Goal: Communication & Community: Answer question/provide support

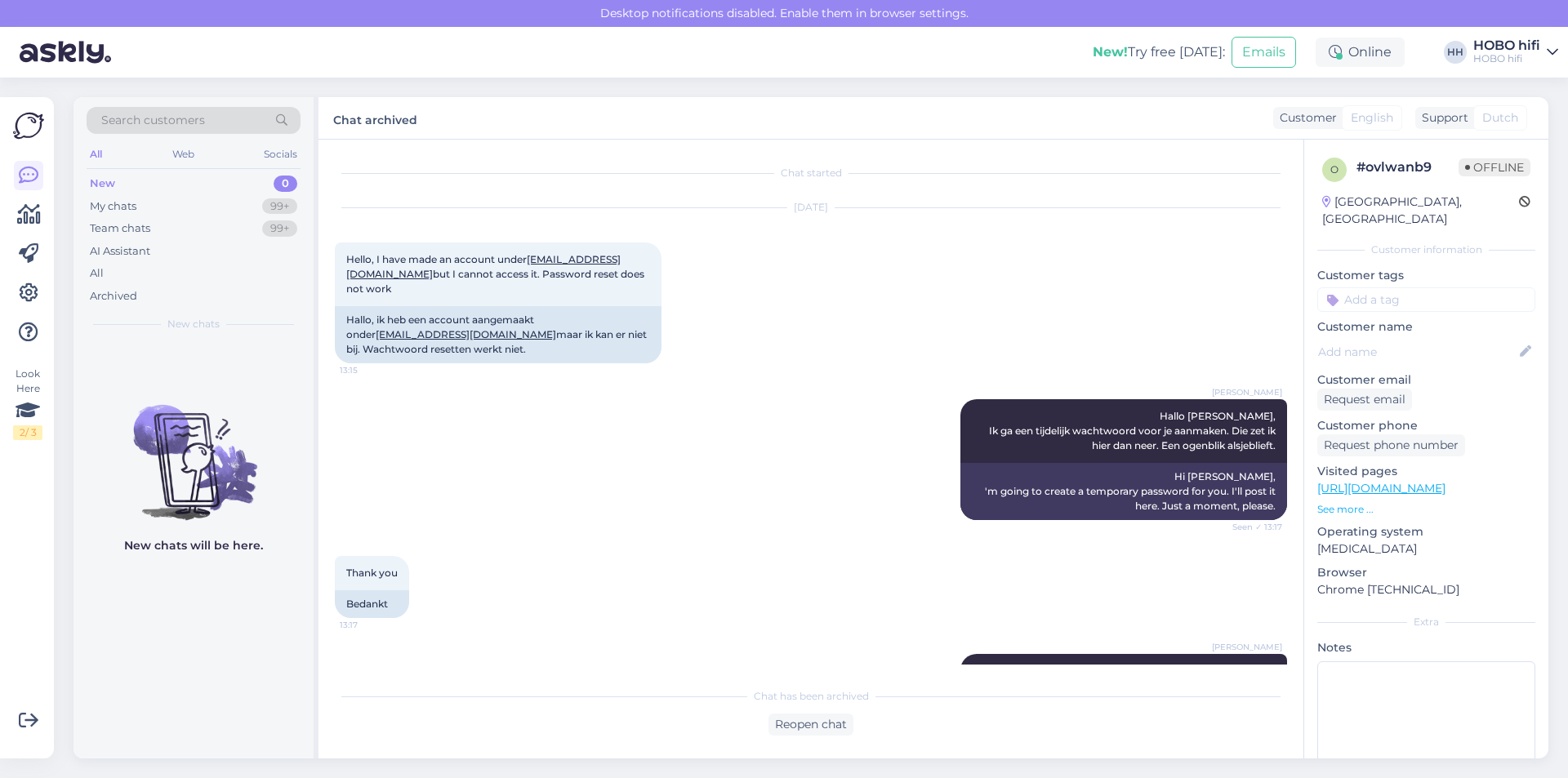
scroll to position [1940, 0]
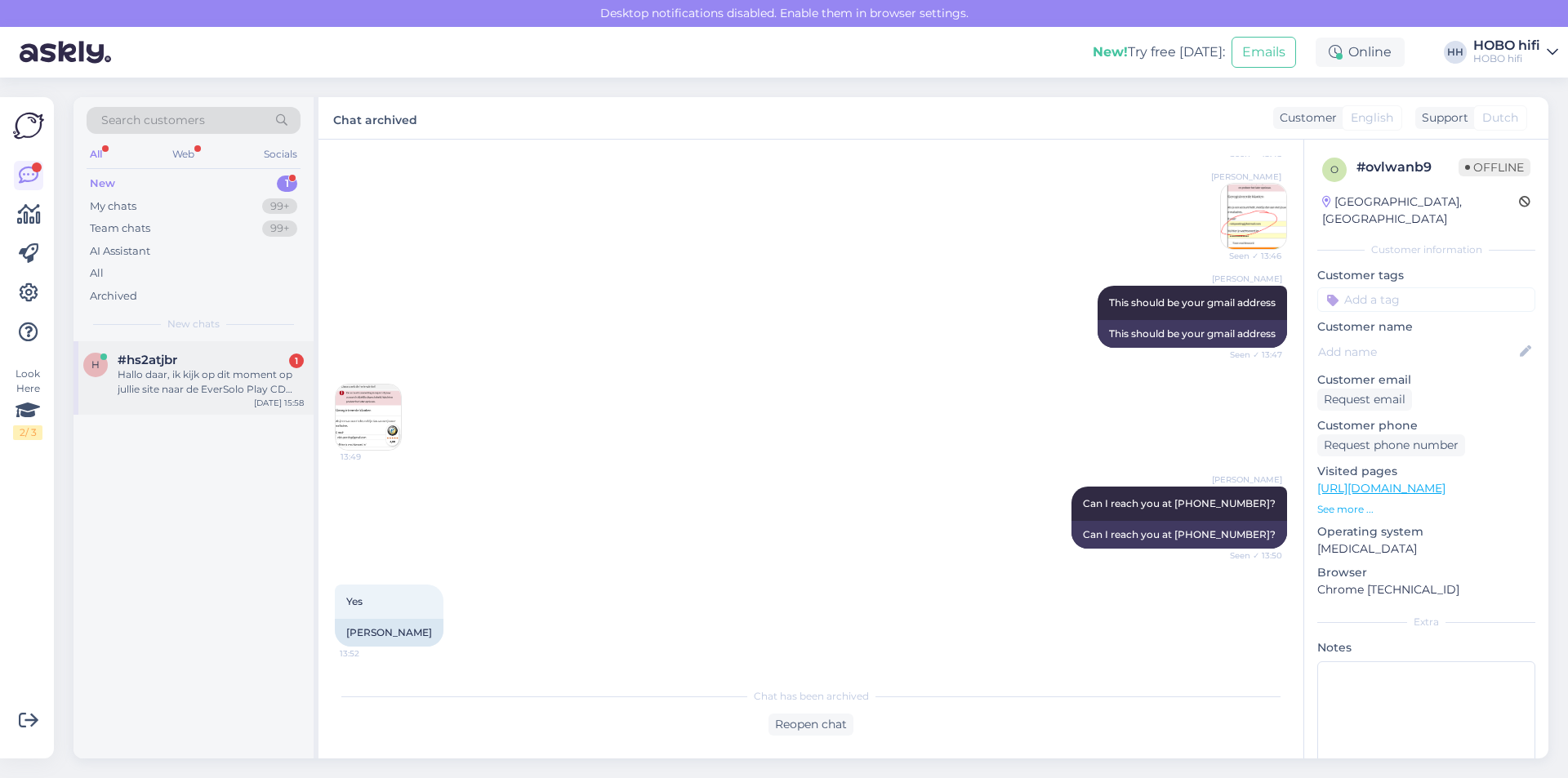
click at [198, 391] on div "Hallo daar, ik kijk op dit moment op jullie site naar de EverSolo Play CD Editi…" at bounding box center [211, 381] width 186 height 29
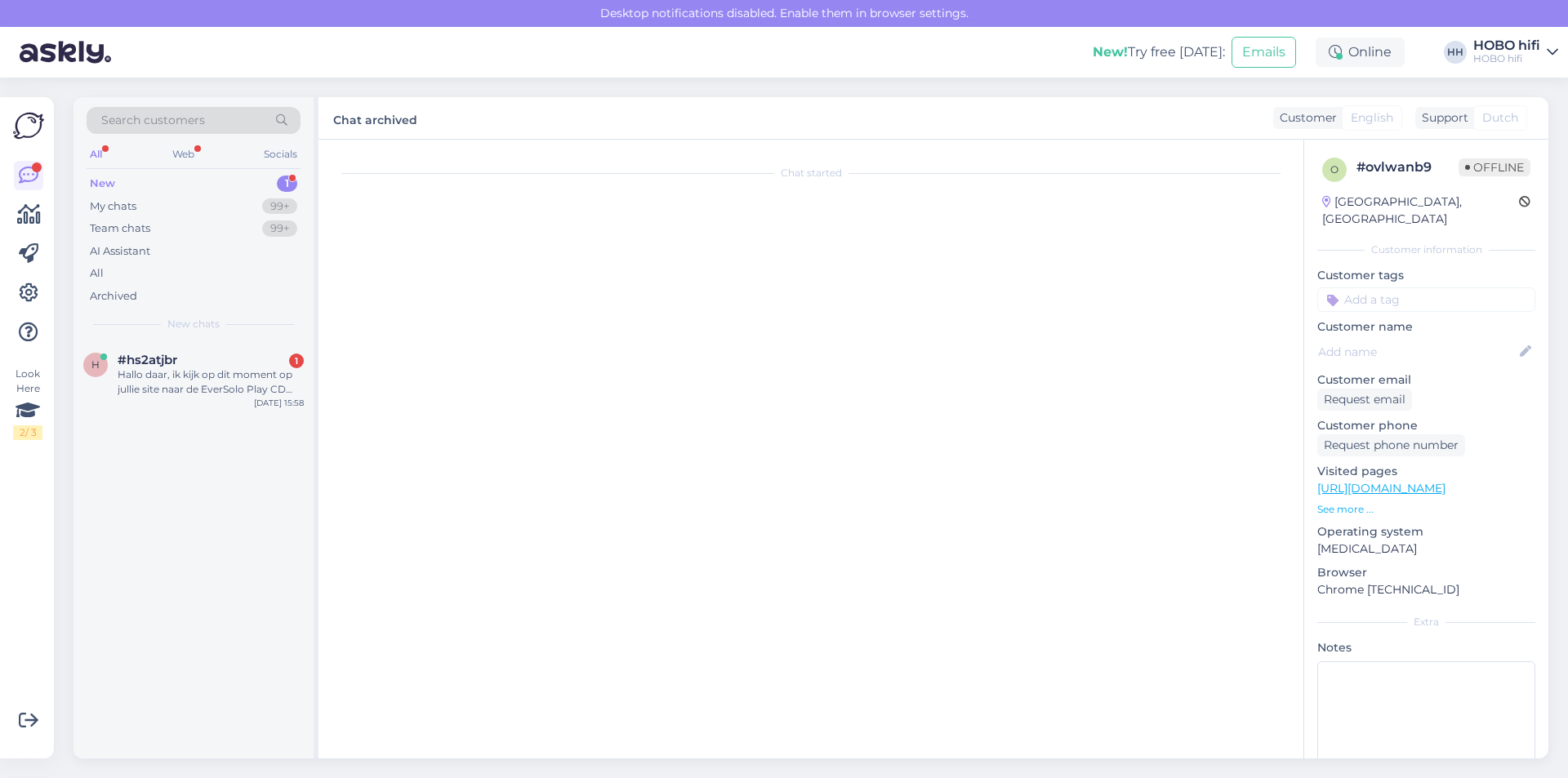
scroll to position [0, 0]
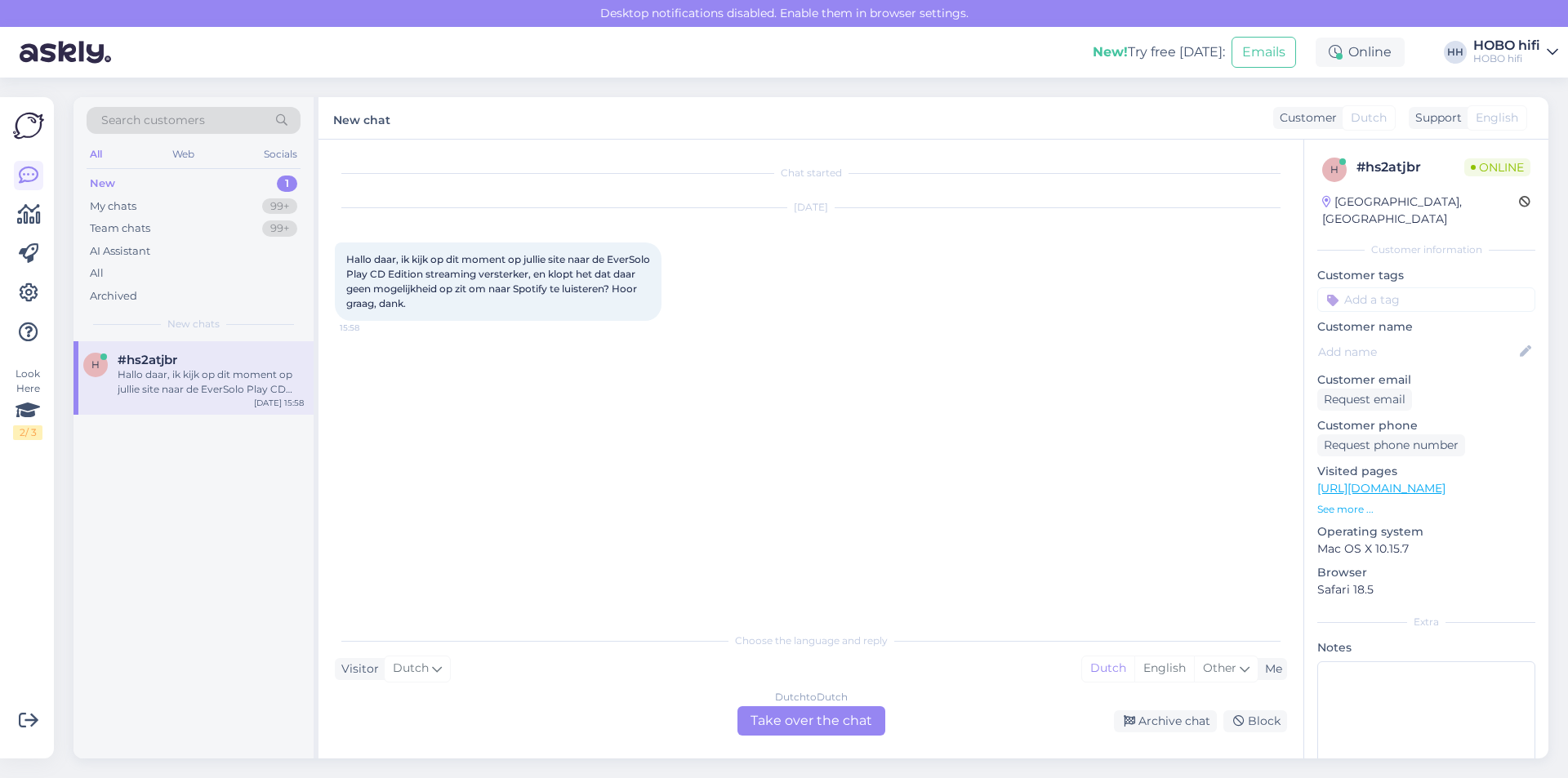
click at [814, 732] on div "Dutch to Dutch Take over the chat" at bounding box center [812, 720] width 148 height 29
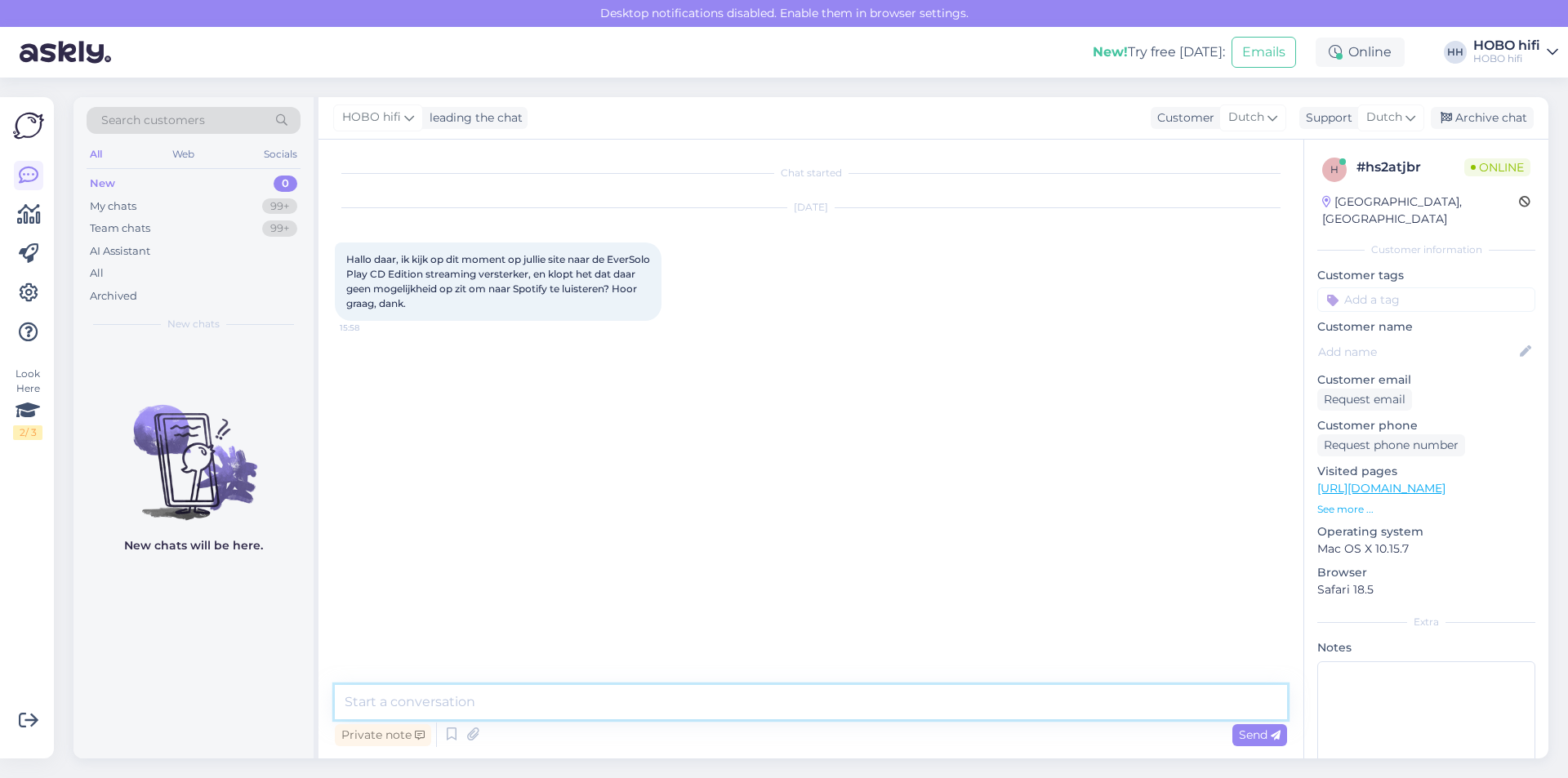
click at [473, 704] on textarea at bounding box center [811, 702] width 952 height 34
type textarea "Goedemiddag, bedankt voor je bericht"
click at [438, 706] on textarea at bounding box center [811, 702] width 952 height 34
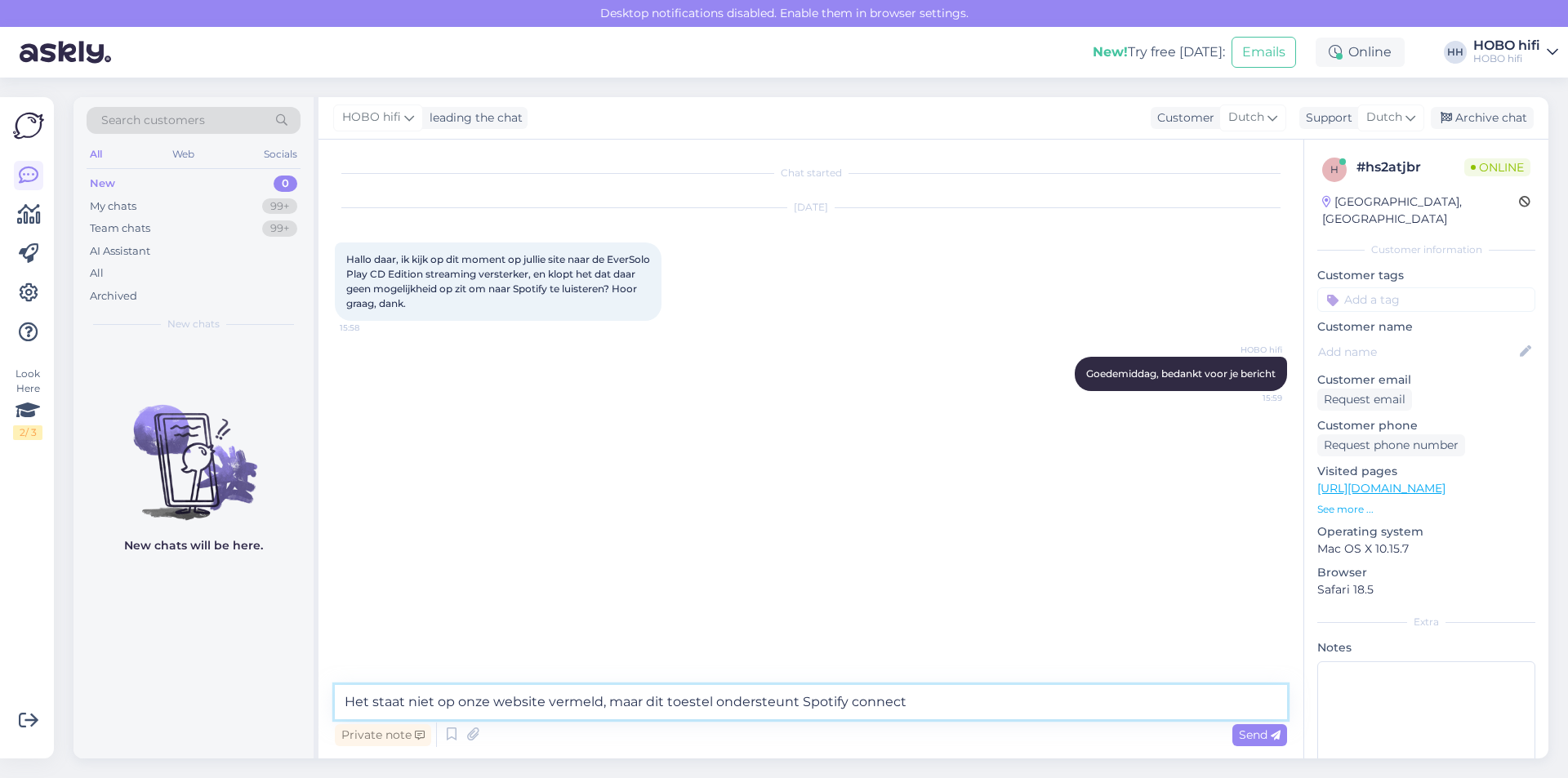
type textarea "Het staat niet op onze website vermeld, maar dit toestel ondersteunt Spotify co…"
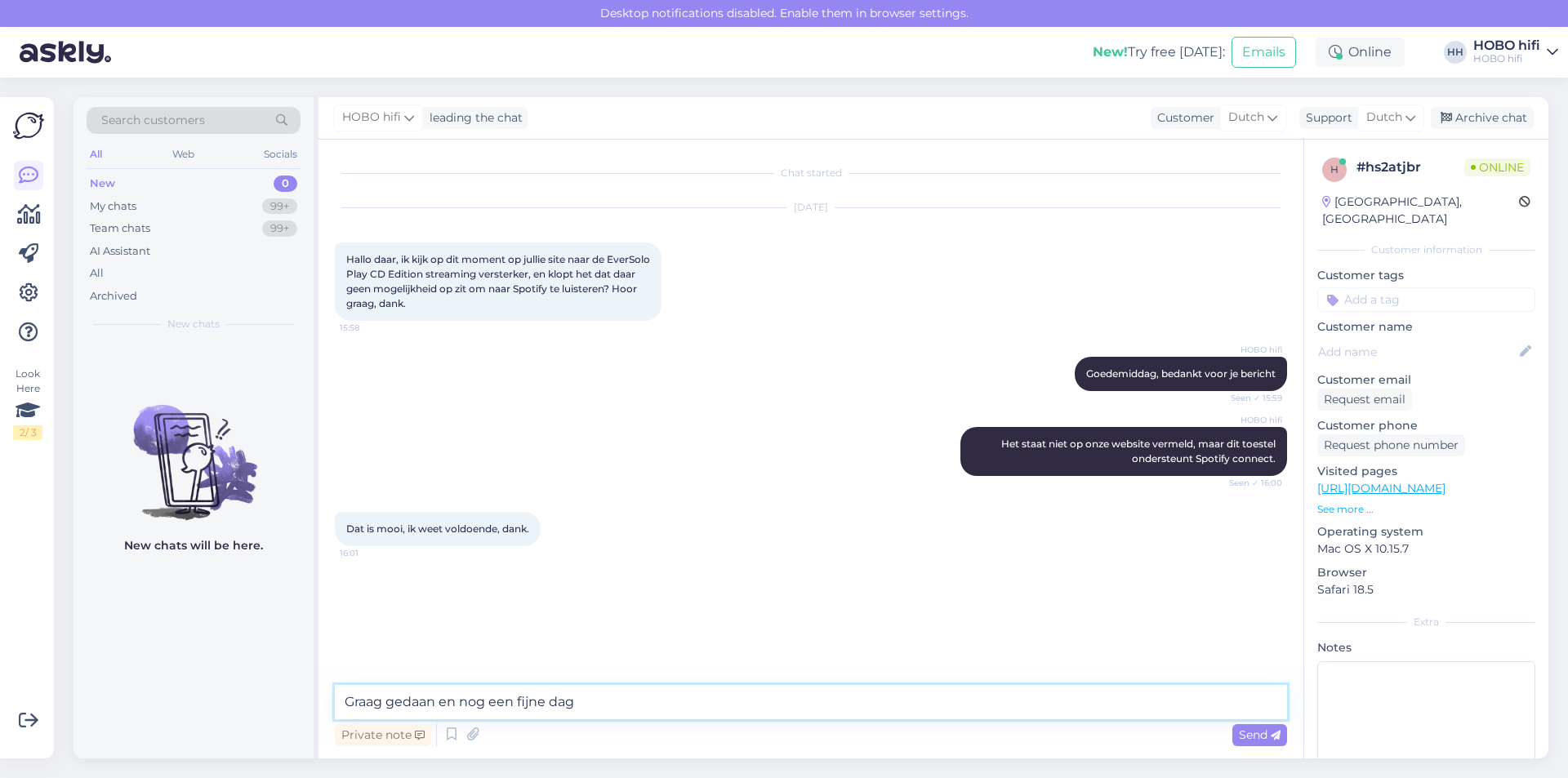
type textarea "Graag gedaan en nog een fijne dag."
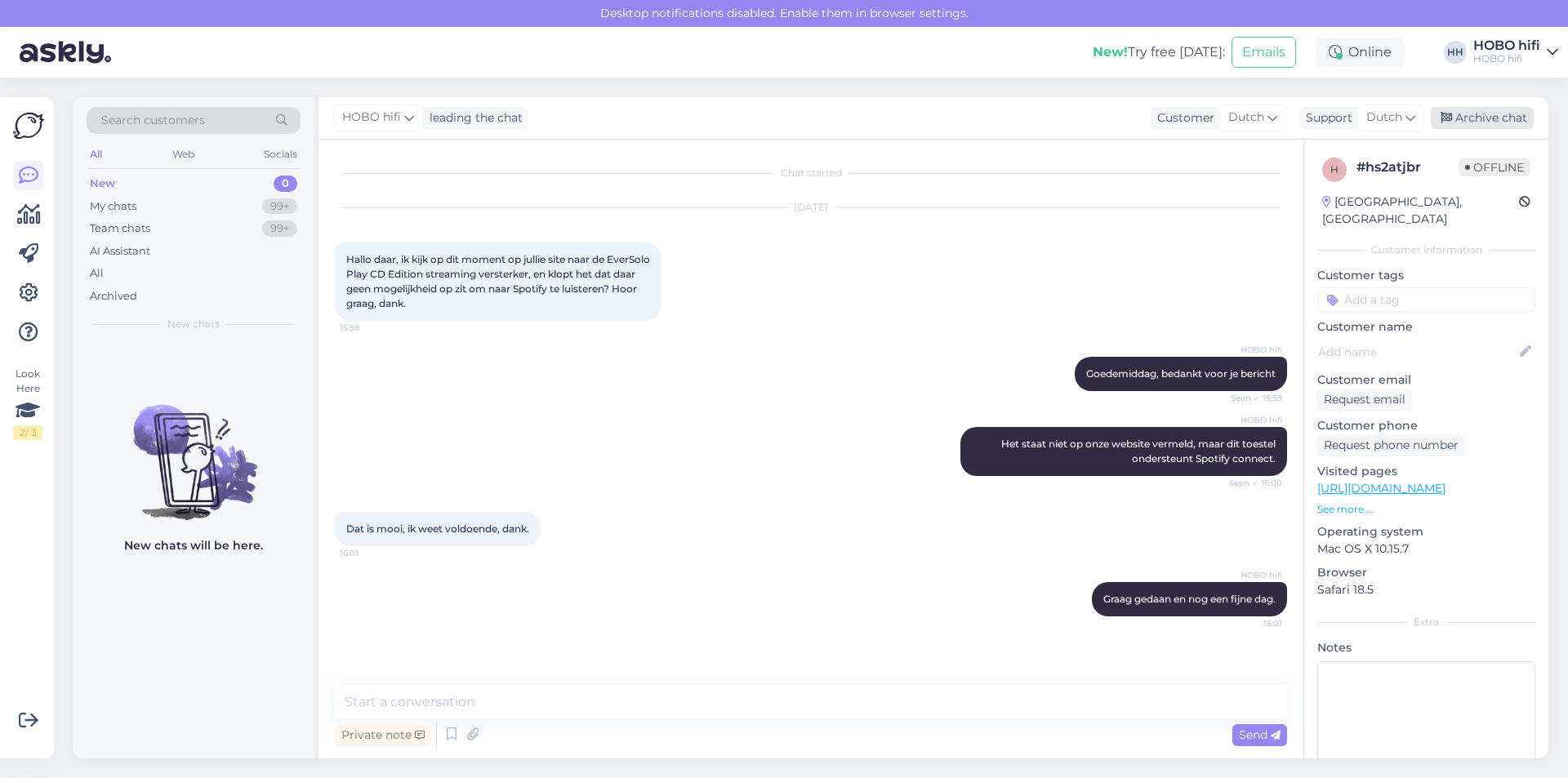
click at [1451, 118] on icon at bounding box center [1446, 119] width 11 height 11
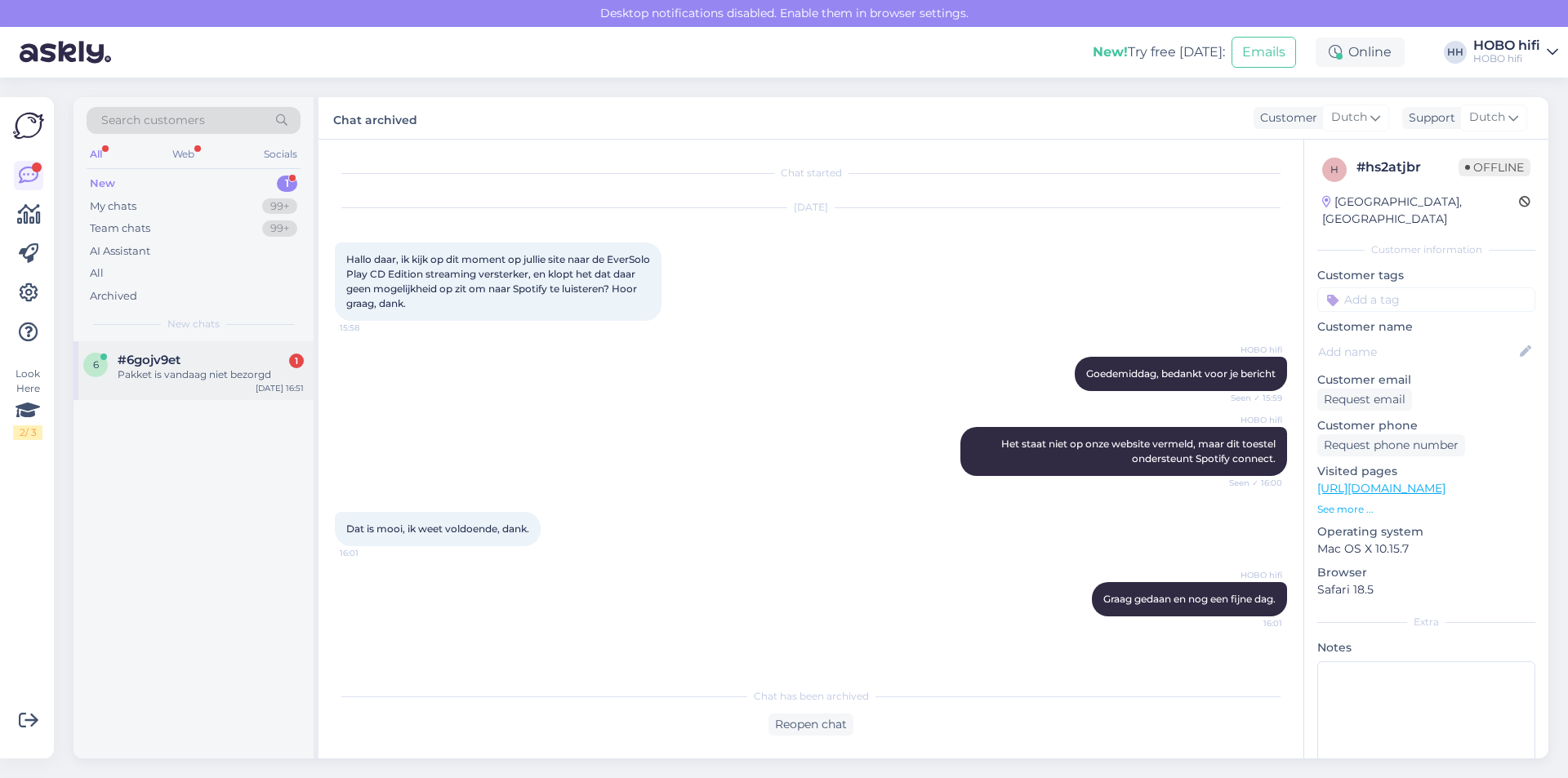
click at [121, 366] on span "#6gojv9et" at bounding box center [149, 360] width 63 height 14
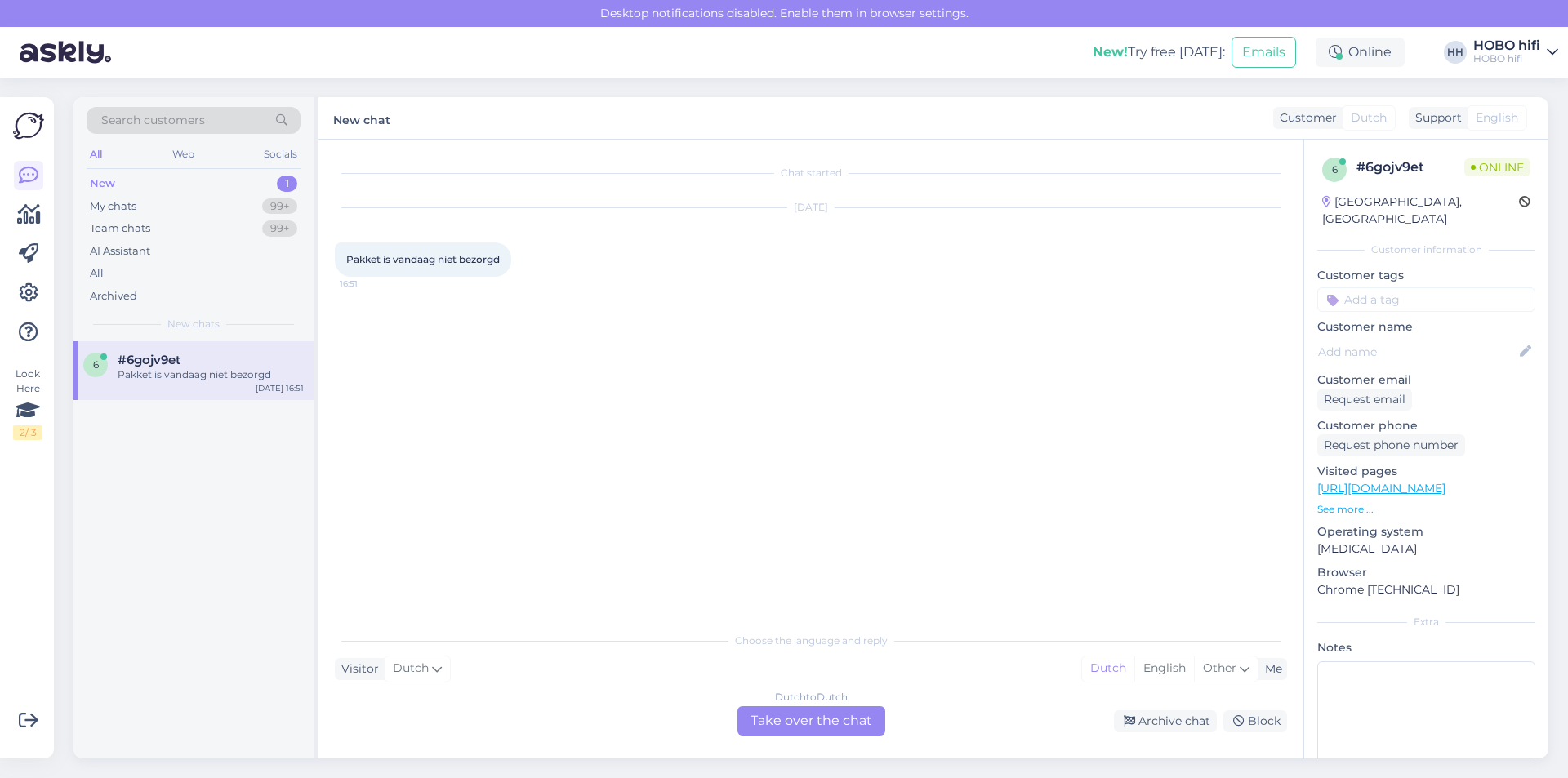
click at [785, 716] on div "Dutch to Dutch Take over the chat" at bounding box center [812, 720] width 148 height 29
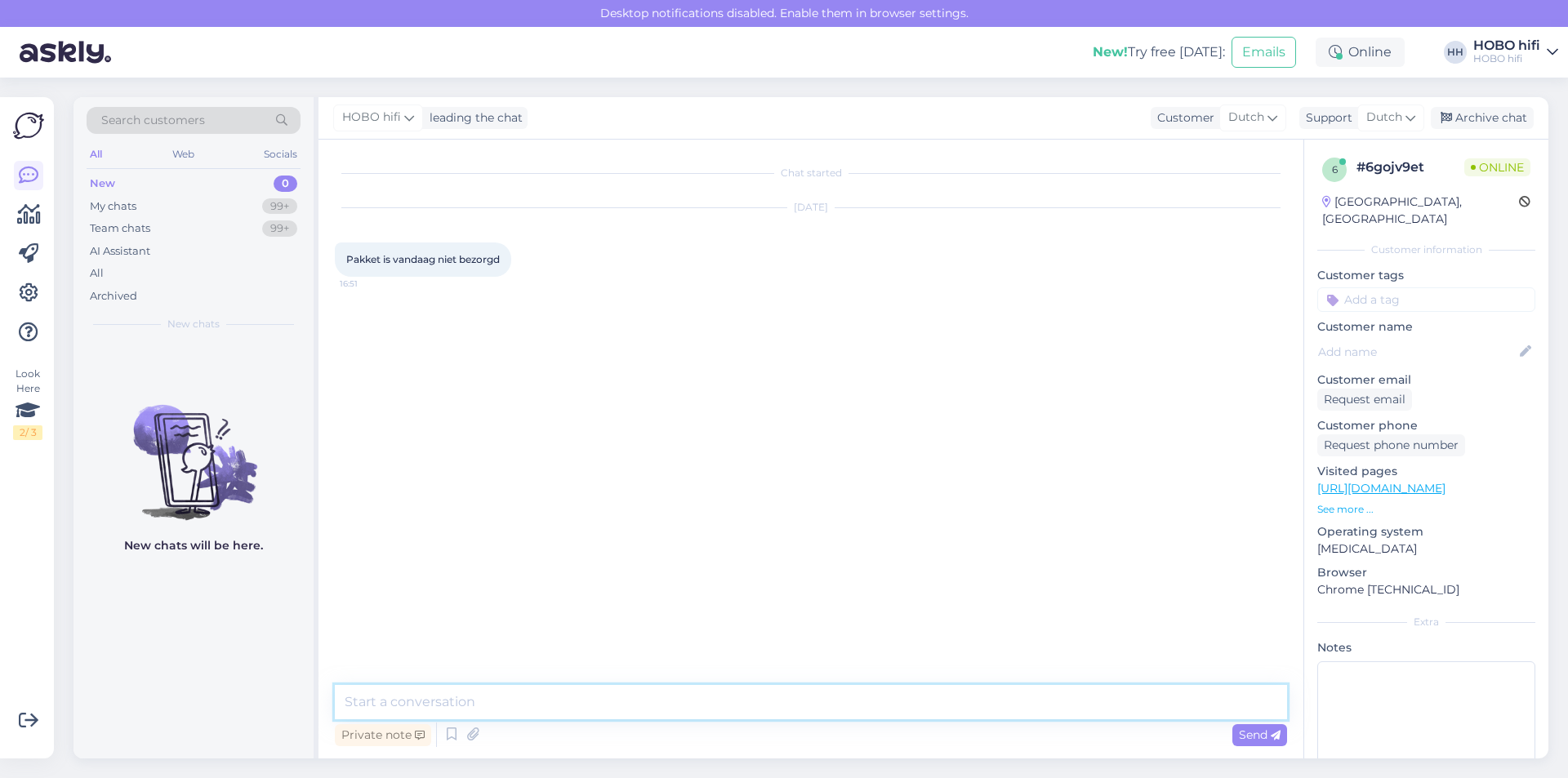
click at [464, 701] on textarea at bounding box center [811, 702] width 952 height 34
type textarea "Goedemiddag, dat is vervelend. Graag ontvang ik je ordernummer zodat ik in de t…"
click at [1250, 733] on span "Send" at bounding box center [1260, 733] width 42 height 14
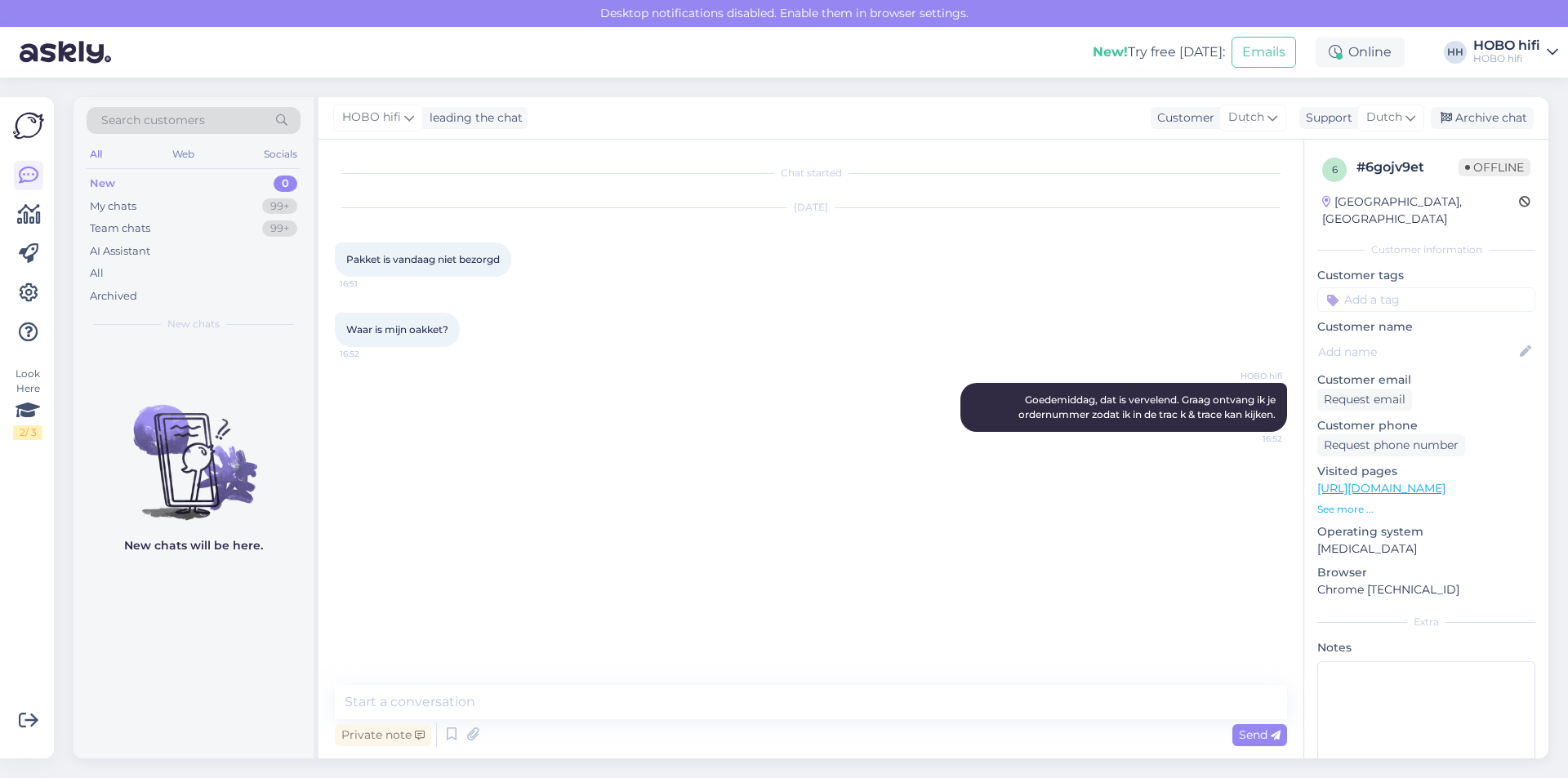
click at [1392, 287] on input at bounding box center [1427, 300] width 218 height 25
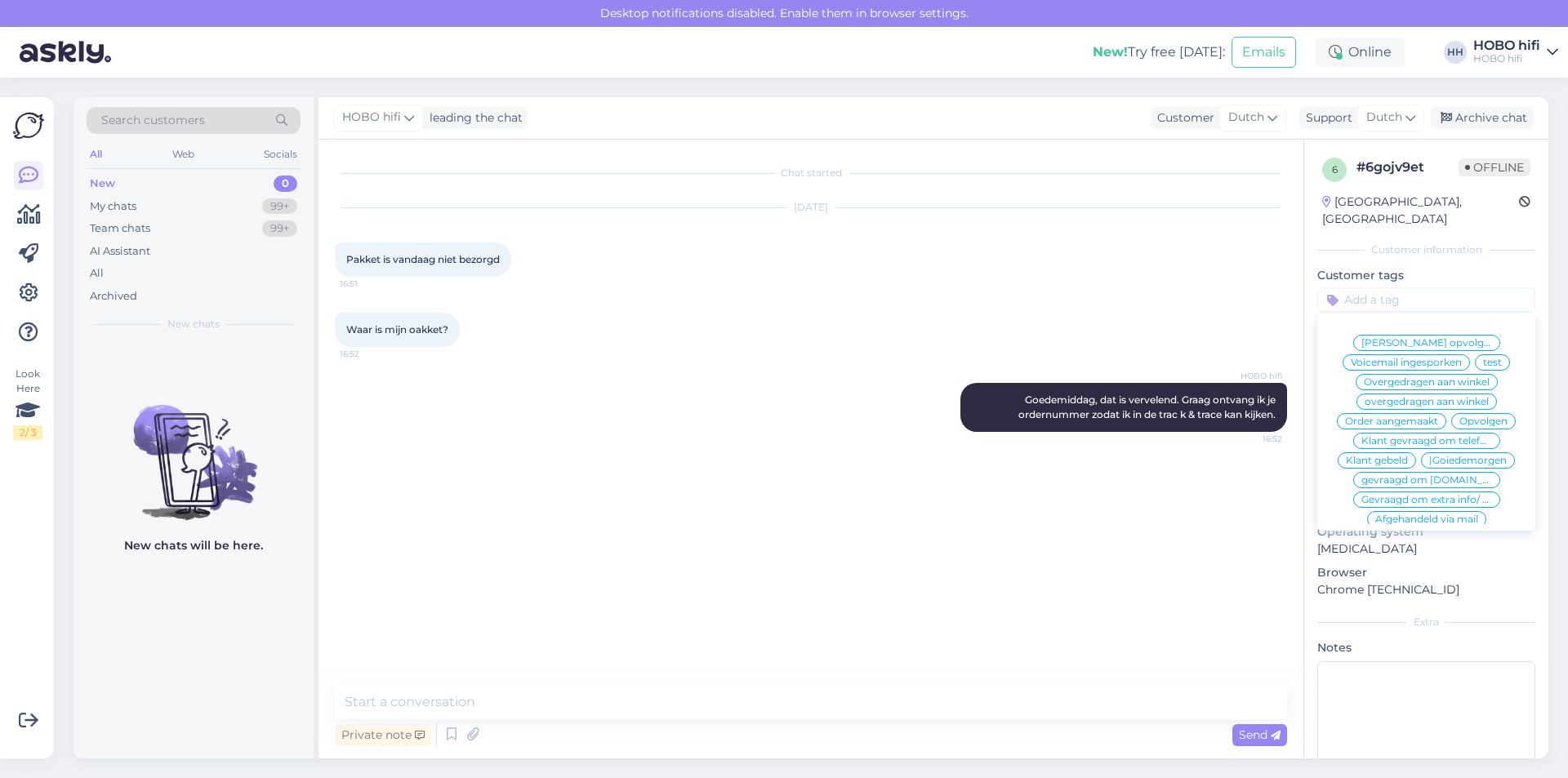
click at [1408, 460] on span "Klant gebeld" at bounding box center [1376, 460] width 62 height 9
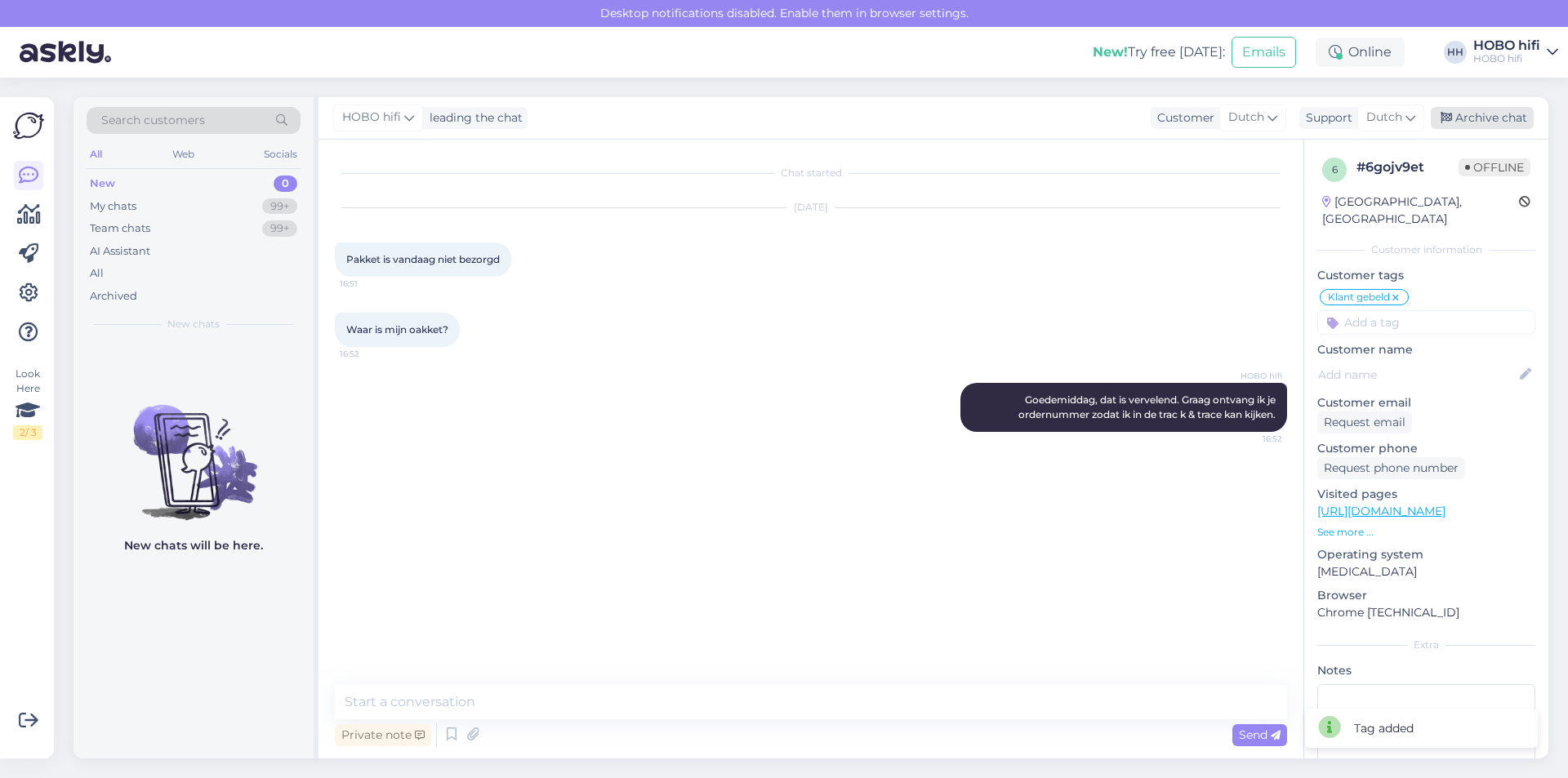
click at [1498, 120] on div "Archive chat" at bounding box center [1482, 118] width 103 height 22
